Goal: Task Accomplishment & Management: Use online tool/utility

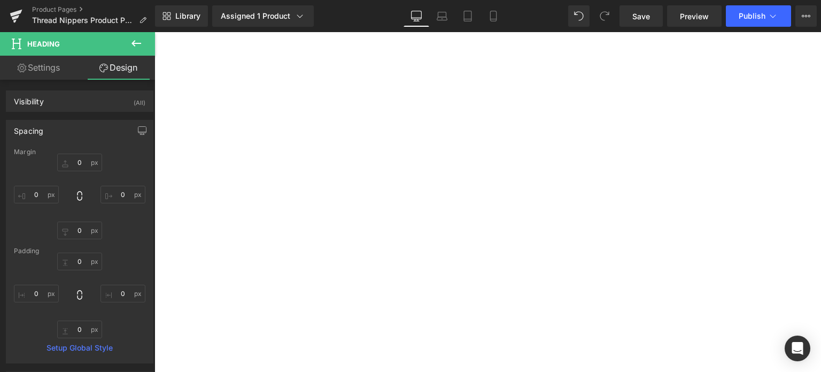
click at [646, 13] on span "Save" at bounding box center [642, 16] width 18 height 11
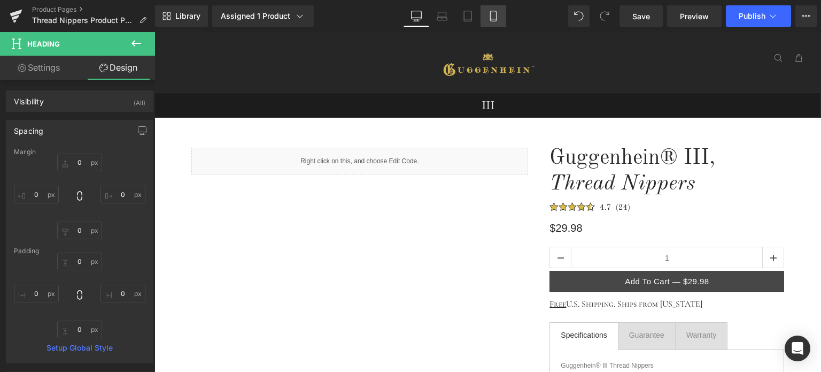
click at [492, 15] on icon at bounding box center [493, 16] width 11 height 11
type input "0"
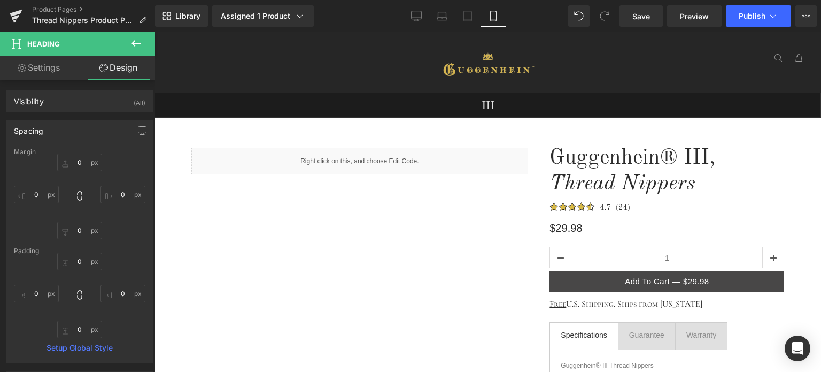
type input "5"
type input "0"
type input "37"
type input "0"
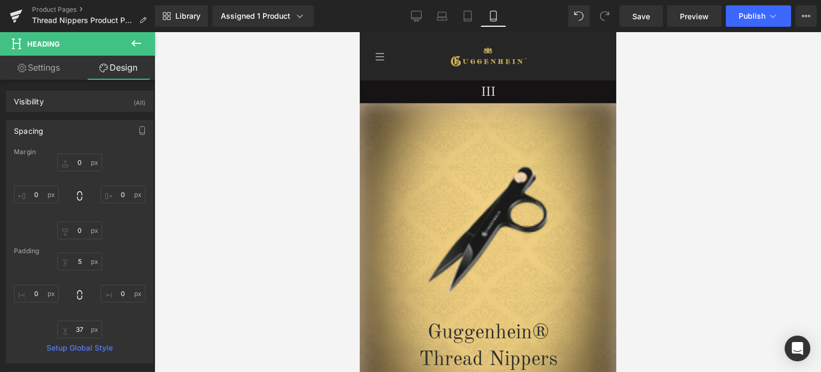
scroll to position [170, 0]
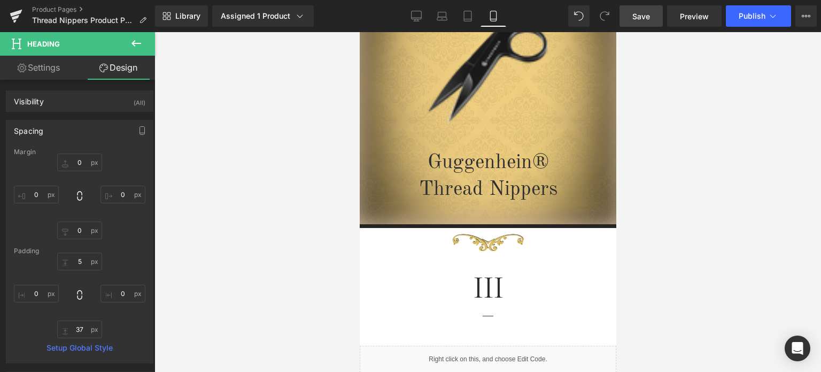
click at [645, 13] on span "Save" at bounding box center [642, 16] width 18 height 11
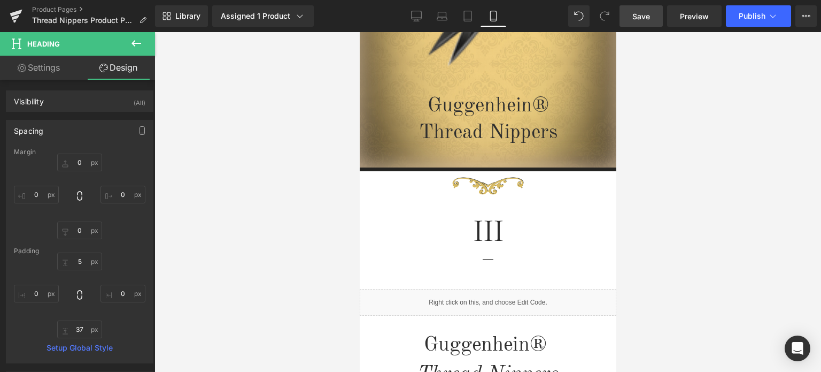
scroll to position [0, 0]
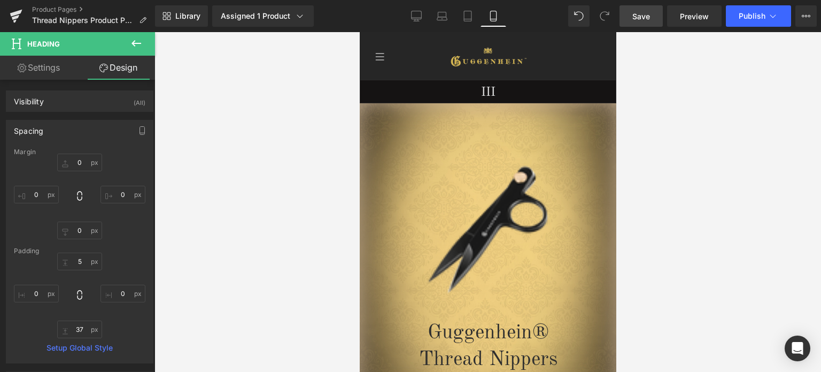
drag, startPoint x: 613, startPoint y: 88, endPoint x: 979, endPoint y: 86, distance: 365.8
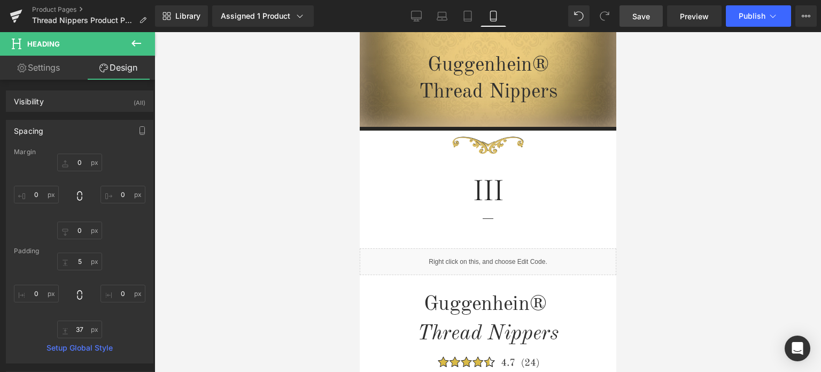
click at [647, 18] on span "Save" at bounding box center [642, 16] width 18 height 11
click at [60, 9] on link "Product Pages" at bounding box center [93, 9] width 123 height 9
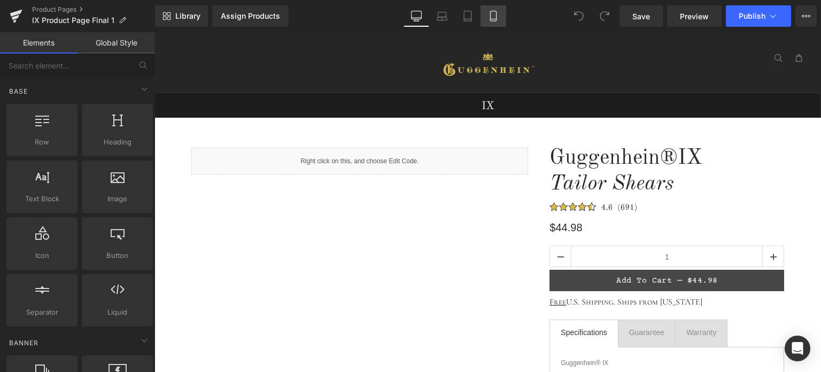
click at [495, 18] on icon at bounding box center [493, 16] width 11 height 11
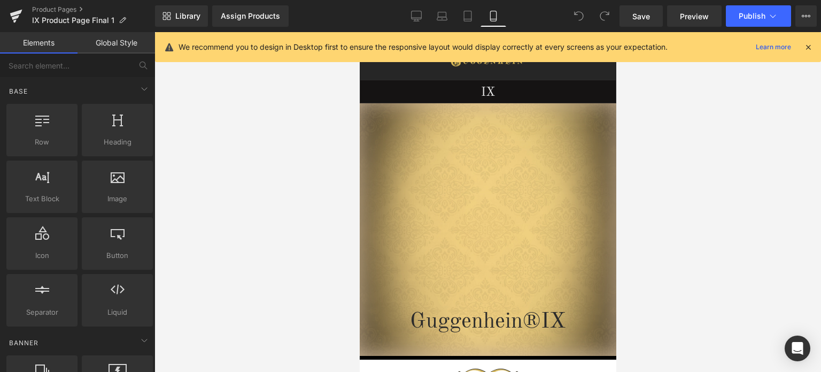
click at [810, 48] on icon at bounding box center [809, 47] width 10 height 10
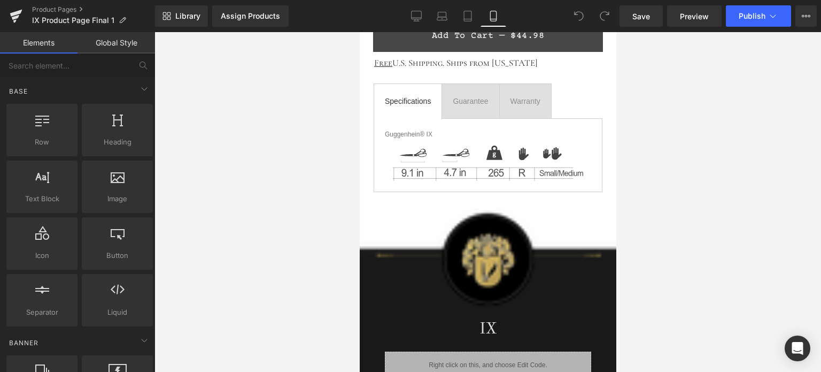
scroll to position [1179, 0]
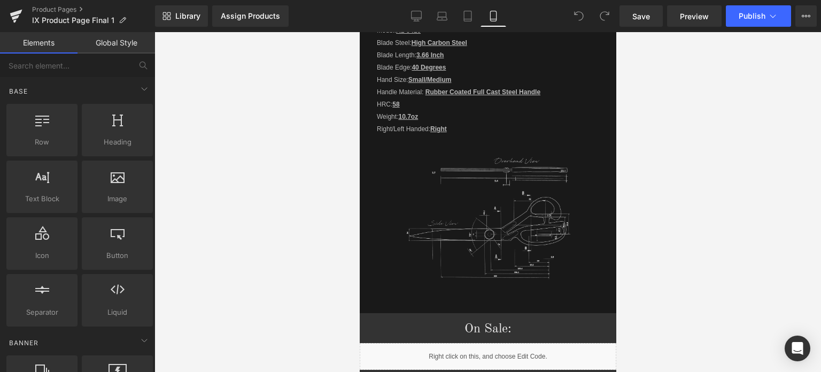
drag, startPoint x: 611, startPoint y: 59, endPoint x: 988, endPoint y: 241, distance: 418.6
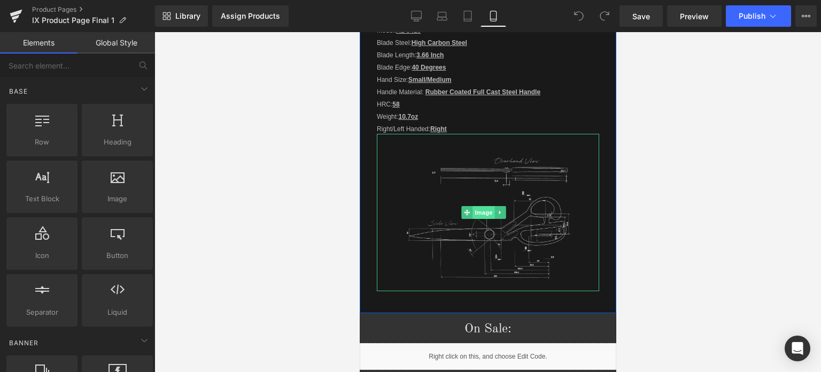
click at [485, 206] on span "Image" at bounding box center [484, 212] width 22 height 13
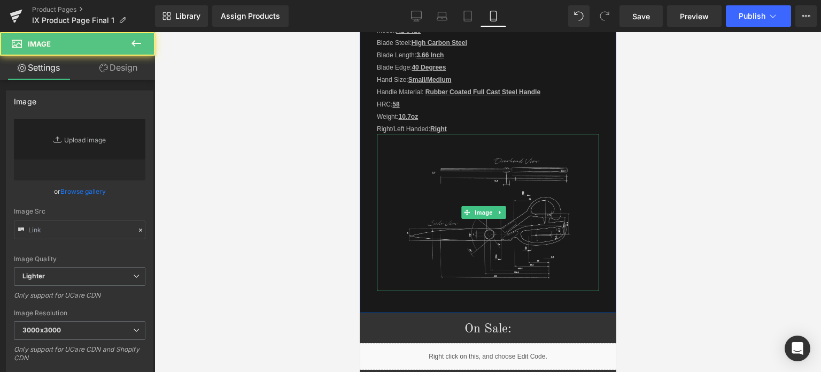
type input "https://cdn.shopify.com/s/files/1/0566/0963/6442/files/3_c8b68b8e-ac3f-48d2-a1f…"
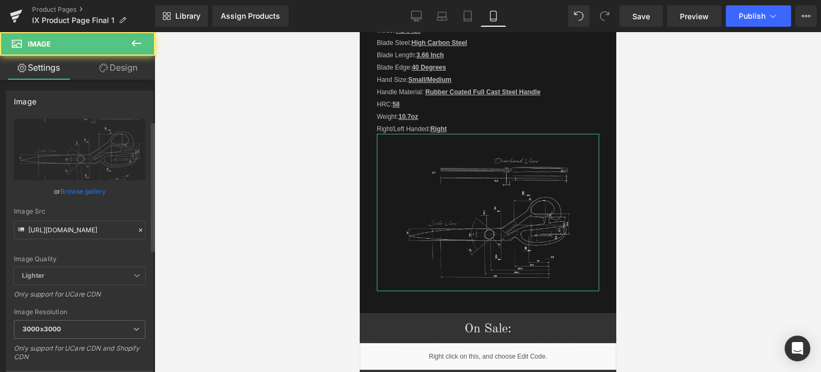
scroll to position [107, 0]
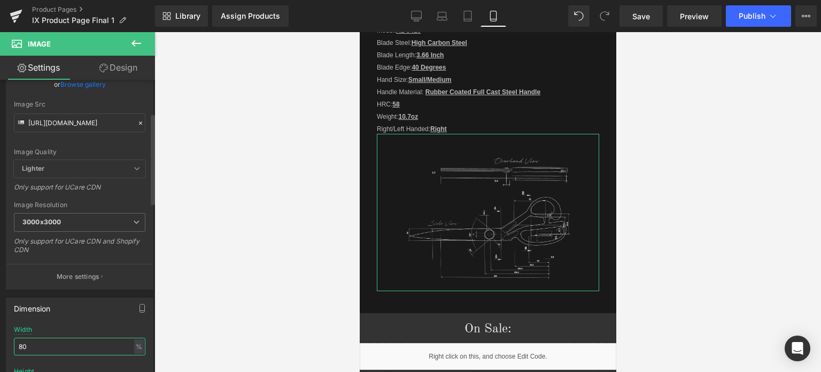
click at [19, 344] on input "80" at bounding box center [80, 346] width 132 height 18
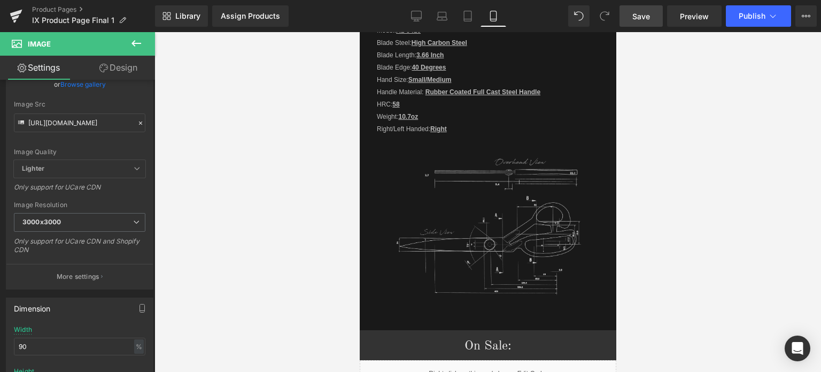
click at [649, 18] on span "Save" at bounding box center [642, 16] width 18 height 11
click at [640, 14] on span "Save" at bounding box center [642, 16] width 18 height 11
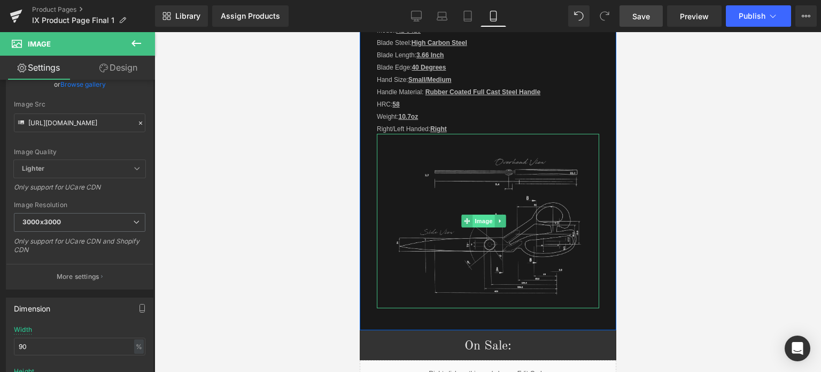
click at [478, 214] on span "Image" at bounding box center [484, 220] width 22 height 13
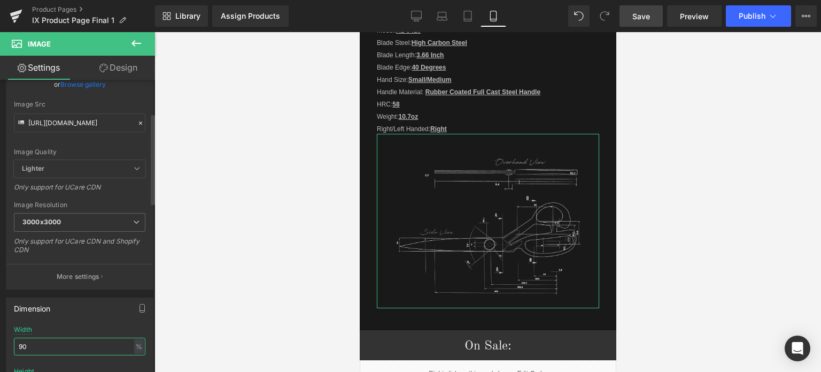
drag, startPoint x: 24, startPoint y: 347, endPoint x: 30, endPoint y: 347, distance: 7.0
click at [30, 347] on input "90" at bounding box center [80, 346] width 132 height 18
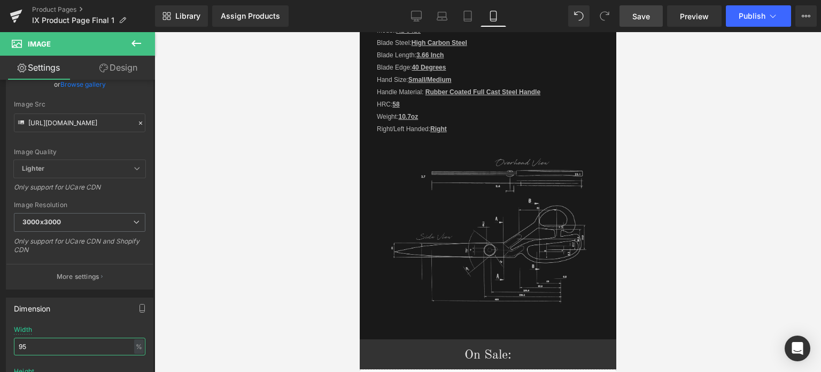
type input "95"
click at [652, 18] on link "Save" at bounding box center [641, 15] width 43 height 21
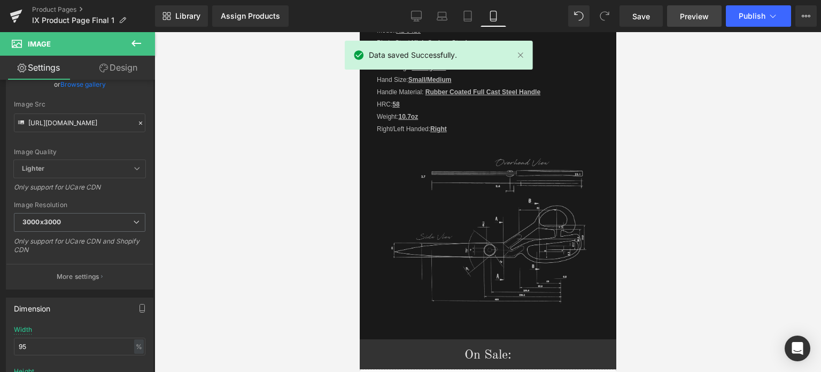
click at [700, 15] on span "Preview" at bounding box center [694, 16] width 29 height 11
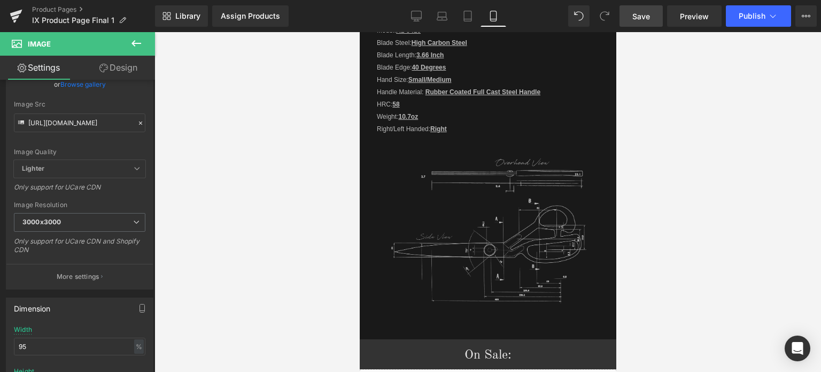
click at [653, 17] on link "Save" at bounding box center [641, 15] width 43 height 21
click at [640, 11] on span "Save" at bounding box center [642, 16] width 18 height 11
click at [648, 8] on link "Save" at bounding box center [641, 15] width 43 height 21
click at [643, 15] on span "Save" at bounding box center [642, 16] width 18 height 11
